Goal: Information Seeking & Learning: Find specific page/section

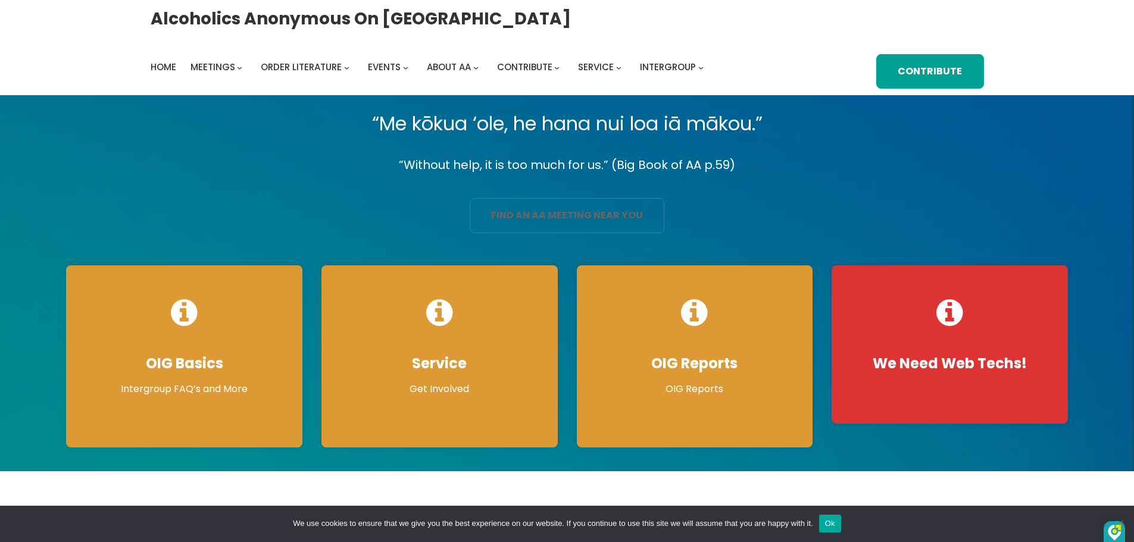
click at [555, 216] on link "find an aa meeting near you" at bounding box center [567, 215] width 195 height 35
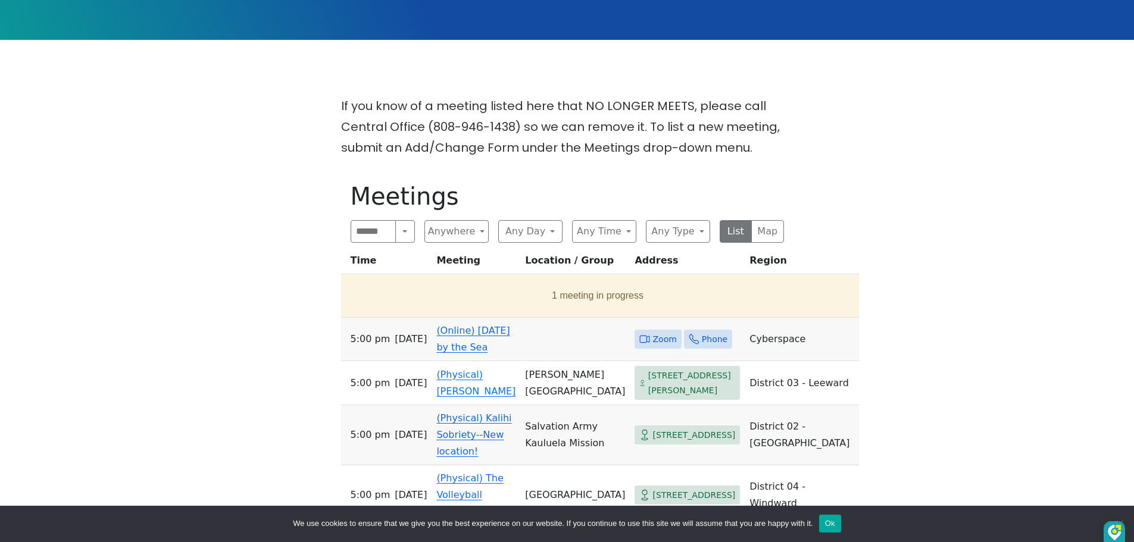
scroll to position [313, 0]
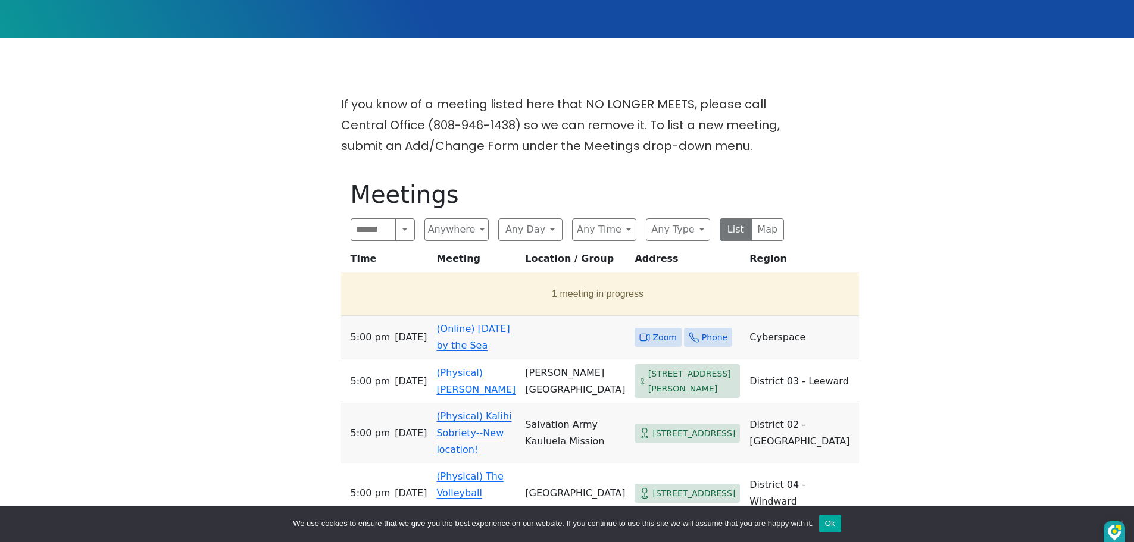
click at [653, 332] on span "Zoom" at bounding box center [665, 337] width 24 height 15
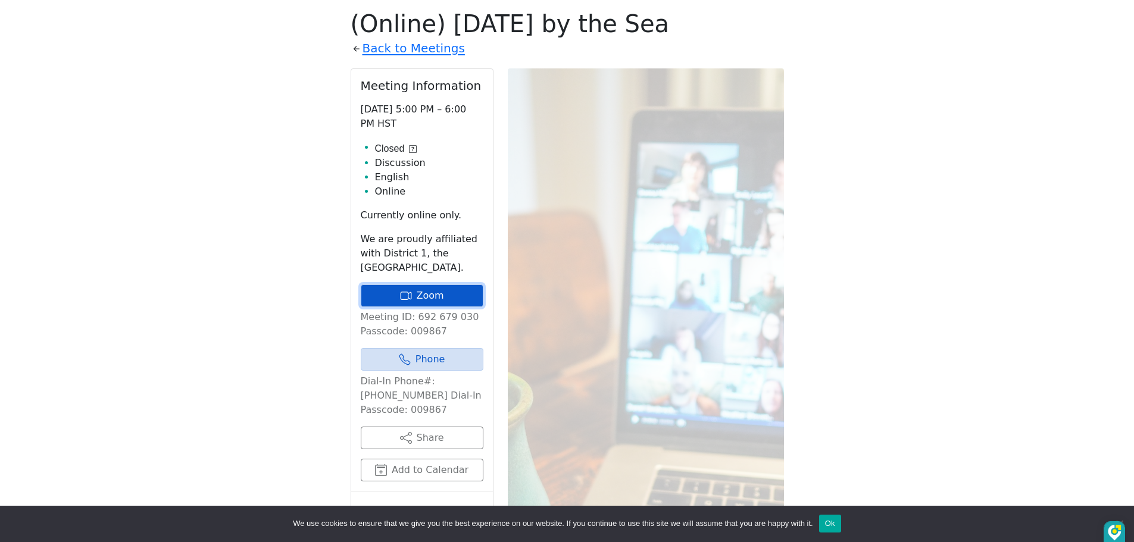
click at [431, 293] on link "Zoom" at bounding box center [422, 296] width 123 height 23
